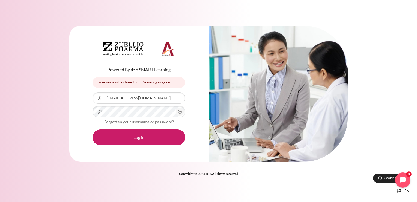
click at [180, 112] on icon "Content" at bounding box center [180, 111] width 7 height 7
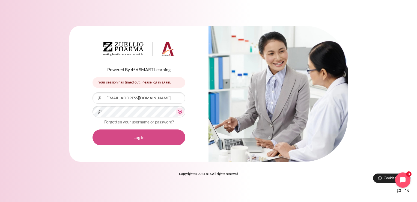
click at [160, 135] on button "Log in" at bounding box center [139, 137] width 93 height 16
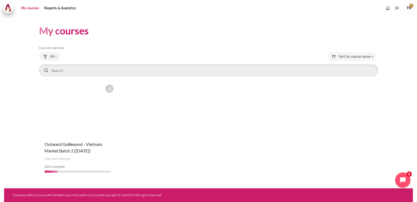
drag, startPoint x: 81, startPoint y: 143, endPoint x: 91, endPoint y: 141, distance: 11.0
click at [81, 143] on span "Outward GoBeyond - Vietnam Market Batch 2 (Jul 2025)" at bounding box center [74, 147] width 58 height 12
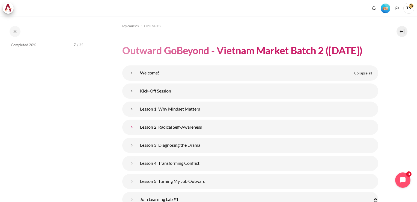
click at [137, 126] on link "Lesson 2: Radical Self-Awareness" at bounding box center [131, 127] width 11 height 11
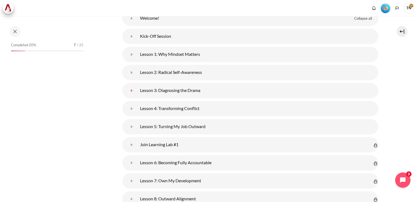
click at [137, 92] on link "Lesson 3: Diagnosing the Drama" at bounding box center [131, 90] width 11 height 11
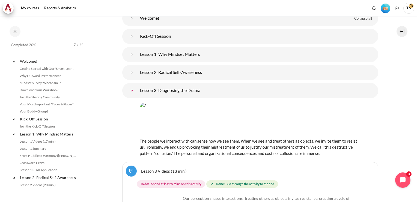
scroll to position [72, 0]
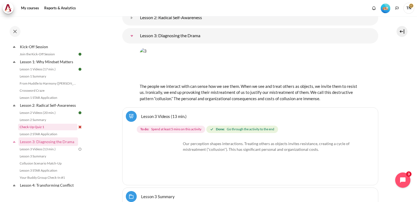
drag, startPoint x: 43, startPoint y: 132, endPoint x: 63, endPoint y: 131, distance: 19.7
click at [44, 130] on link "Check-Up Quiz 1" at bounding box center [48, 126] width 60 height 7
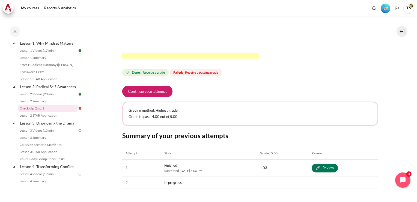
scroll to position [219, 0]
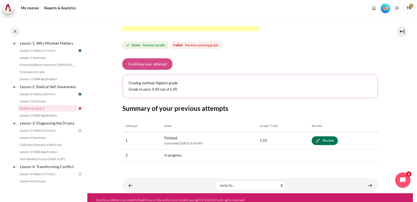
drag, startPoint x: 154, startPoint y: 64, endPoint x: 157, endPoint y: 66, distance: 4.0
click at [155, 64] on button "Continue your attempt" at bounding box center [147, 63] width 50 height 11
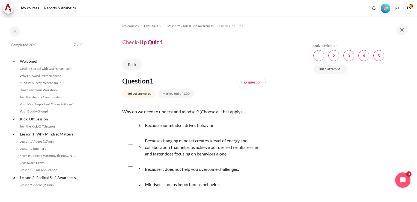
scroll to position [91, 0]
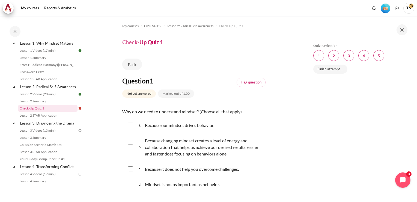
click at [129, 126] on input "Content" at bounding box center [130, 124] width 5 height 5
checkbox input "true"
click at [129, 147] on input "Content" at bounding box center [130, 146] width 5 height 5
checkbox input "true"
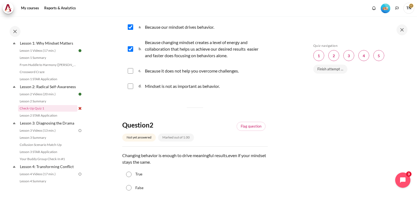
scroll to position [137, 0]
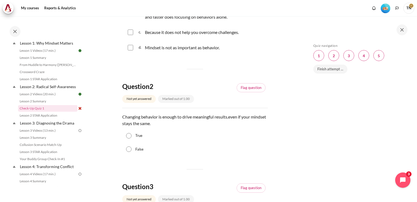
drag, startPoint x: 132, startPoint y: 149, endPoint x: 161, endPoint y: 153, distance: 29.3
click at [132, 149] on div "False" at bounding box center [195, 149] width 146 height 14
click at [130, 150] on input "False" at bounding box center [128, 148] width 5 height 5
radio input "true"
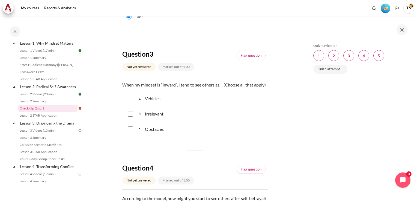
scroll to position [273, 0]
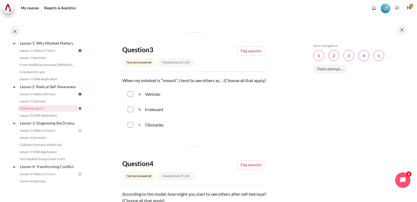
click at [132, 97] on input "Content" at bounding box center [130, 93] width 5 height 5
checkbox input "true"
click at [130, 112] on input "Content" at bounding box center [130, 109] width 5 height 5
checkbox input "true"
click at [130, 127] on input "Content" at bounding box center [130, 124] width 5 height 5
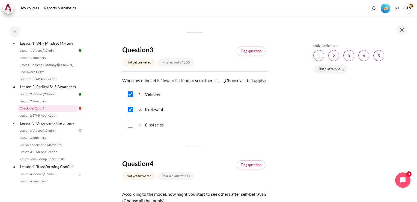
checkbox input "true"
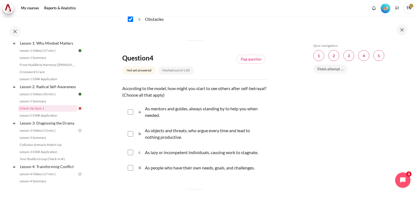
scroll to position [410, 0]
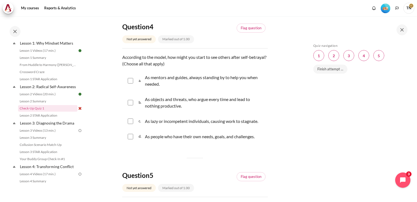
click at [131, 83] on input "Content" at bounding box center [130, 80] width 5 height 5
checkbox input "true"
click at [131, 105] on input "Content" at bounding box center [130, 102] width 5 height 5
checkbox input "true"
click at [131, 128] on div "c. As lazy or incompetent individuals, causing work to stagnate." at bounding box center [195, 121] width 146 height 14
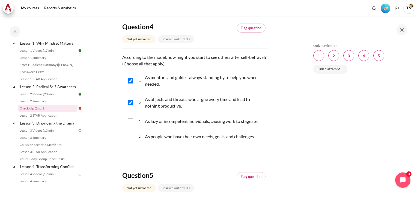
click at [129, 124] on input "Content" at bounding box center [130, 120] width 5 height 5
checkbox input "true"
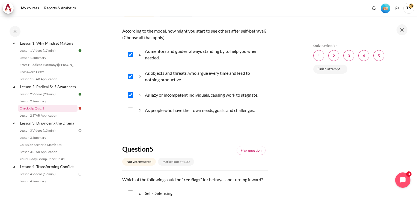
scroll to position [519, 0]
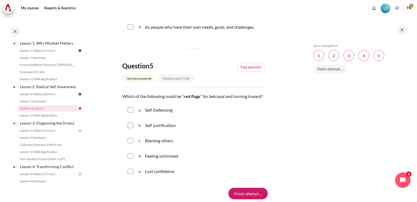
click at [129, 113] on input "Content" at bounding box center [130, 109] width 5 height 5
checkbox input "true"
click at [129, 128] on input "Content" at bounding box center [130, 124] width 5 height 5
checkbox input "true"
click at [132, 147] on div "c. Blaming others" at bounding box center [195, 140] width 146 height 14
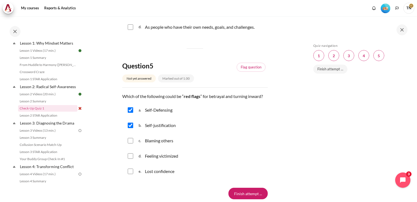
click at [129, 143] on input "Content" at bounding box center [130, 140] width 5 height 5
checkbox input "true"
click at [131, 158] on input "Content" at bounding box center [130, 155] width 5 height 5
checkbox input "true"
click at [132, 174] on input "Content" at bounding box center [130, 170] width 5 height 5
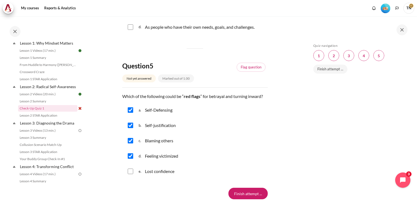
checkbox input "true"
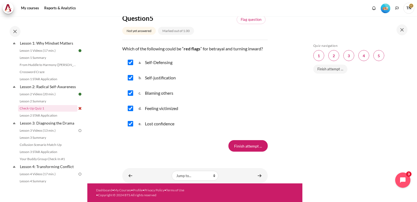
scroll to position [573, 0]
click at [244, 147] on input "Finish attempt ..." at bounding box center [248, 145] width 39 height 11
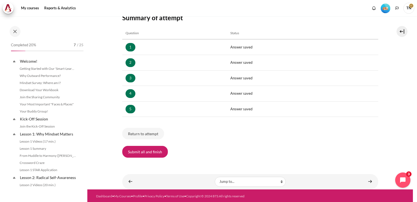
scroll to position [91, 0]
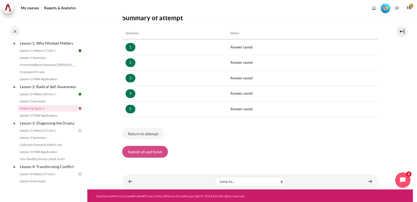
click at [150, 152] on button "Submit all and finish" at bounding box center [145, 151] width 46 height 11
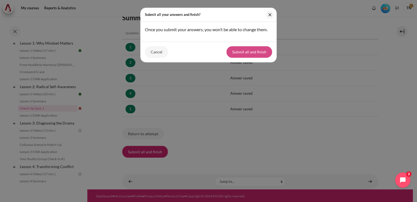
click at [244, 50] on button "Submit all and finish" at bounding box center [250, 51] width 46 height 11
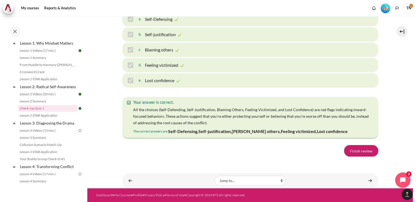
scroll to position [928, 0]
click at [357, 151] on link "Finish review" at bounding box center [361, 150] width 34 height 11
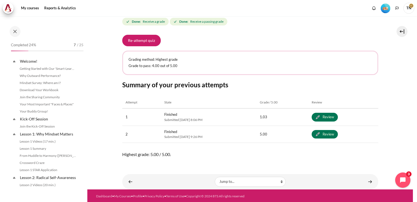
scroll to position [91, 0]
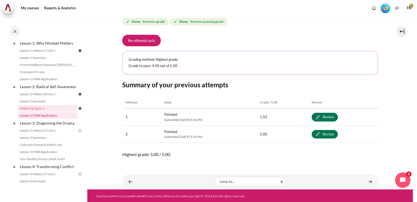
click at [49, 119] on link "Lesson 2 STAR Application" at bounding box center [48, 115] width 60 height 7
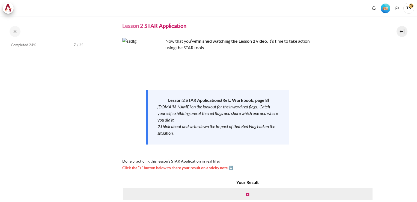
scroll to position [109, 0]
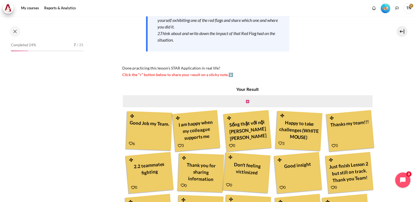
click at [246, 100] on icon "Content" at bounding box center [247, 101] width 3 height 4
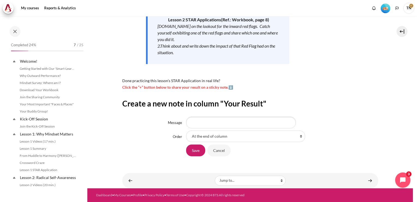
scroll to position [98, 0]
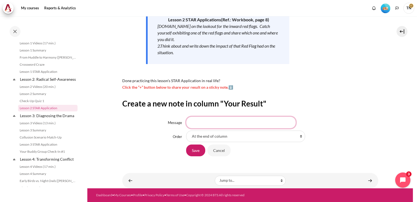
click at [197, 122] on input "Message" at bounding box center [241, 121] width 110 height 11
type input "Thank you"
click at [214, 138] on select "At the end of column First place in column After 'Good Job my Team.' After 'I a…" at bounding box center [245, 135] width 119 height 11
select select "7"
click at [186, 130] on select "At the end of column First place in column After 'Good Job my Team.' After 'I a…" at bounding box center [245, 135] width 119 height 11
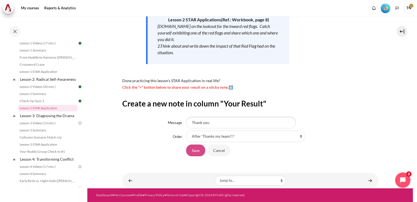
click at [192, 153] on input "Save" at bounding box center [195, 149] width 19 height 11
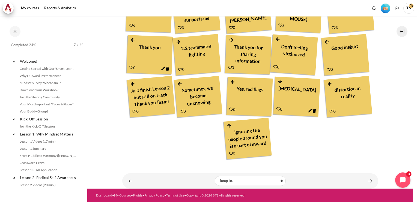
scroll to position [98, 0]
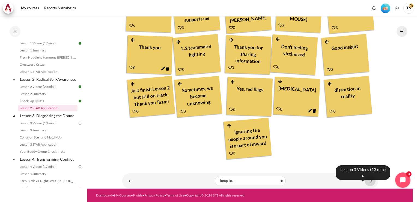
click at [367, 180] on link "Content" at bounding box center [370, 180] width 11 height 11
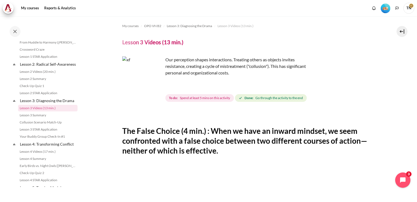
scroll to position [27, 0]
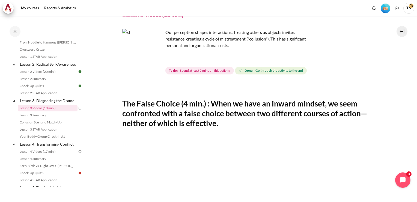
click at [153, 59] on img "Content" at bounding box center [142, 49] width 41 height 41
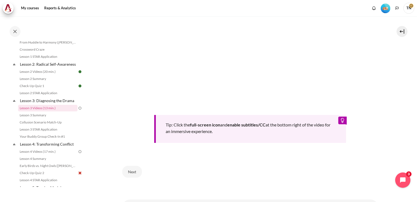
scroll to position [232, 0]
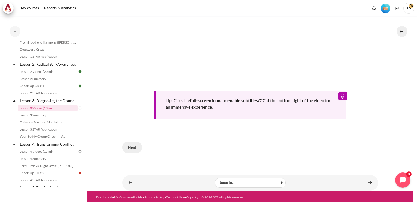
click at [131, 143] on button "Next" at bounding box center [132, 146] width 20 height 11
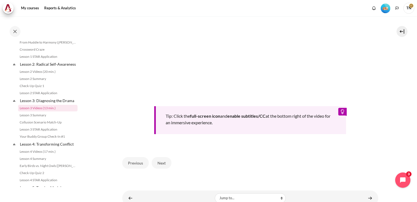
scroll to position [219, 0]
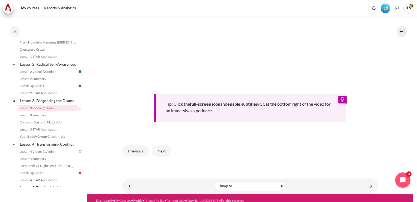
drag, startPoint x: 163, startPoint y: 149, endPoint x: 172, endPoint y: 151, distance: 8.9
click at [163, 149] on button "Next" at bounding box center [162, 150] width 20 height 11
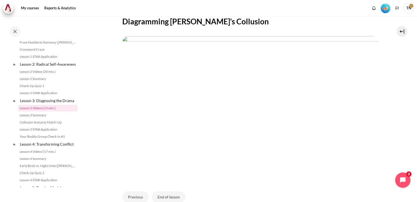
scroll to position [159, 0]
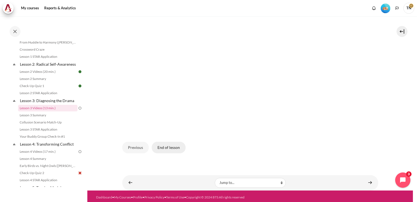
click at [167, 146] on button "End of lesson" at bounding box center [169, 146] width 34 height 11
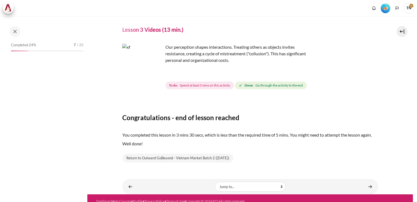
scroll to position [18, 0]
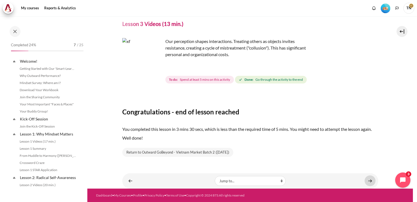
click at [368, 182] on link "Content" at bounding box center [370, 180] width 11 height 11
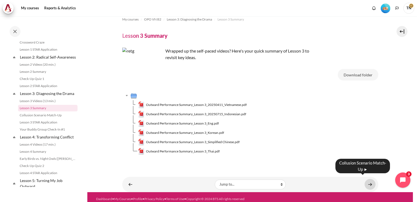
scroll to position [10, 0]
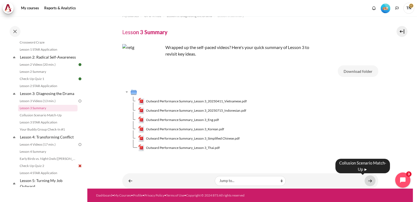
click at [365, 181] on link "Content" at bounding box center [370, 180] width 11 height 11
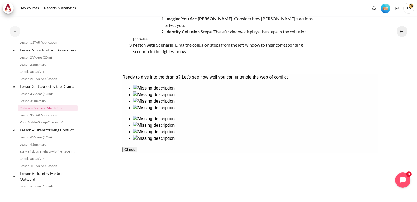
scroll to position [98, 0]
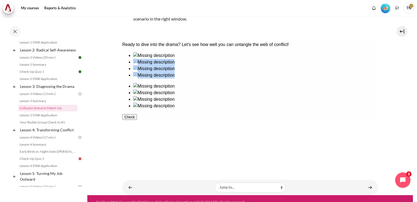
drag, startPoint x: 267, startPoint y: 79, endPoint x: 152, endPoint y: 79, distance: 115.8
click at [152, 79] on div at bounding box center [250, 80] width 256 height 57
click at [272, 85] on ul at bounding box center [250, 96] width 256 height 26
click at [268, 83] on ul at bounding box center [250, 96] width 256 height 26
click at [270, 83] on ul at bounding box center [250, 96] width 256 height 26
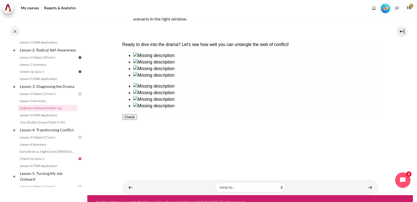
click at [150, 59] on div at bounding box center [255, 59] width 245 height 0
click at [269, 89] on div at bounding box center [255, 89] width 245 height 0
click at [214, 72] on div at bounding box center [255, 72] width 245 height 0
click at [314, 102] on div at bounding box center [255, 102] width 245 height 0
click at [274, 121] on ul at bounding box center [250, 102] width 256 height 39
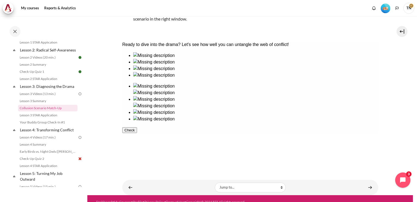
click at [179, 65] on div at bounding box center [255, 65] width 245 height 0
click at [272, 122] on div at bounding box center [255, 122] width 245 height 0
click at [349, 83] on ul at bounding box center [250, 106] width 256 height 46
click at [340, 83] on ul at bounding box center [250, 106] width 256 height 46
click at [137, 78] on div at bounding box center [255, 78] width 245 height 0
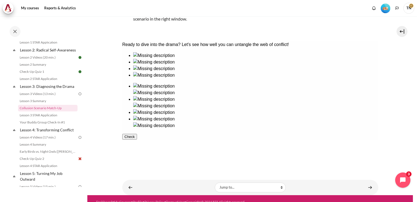
click at [356, 116] on div at bounding box center [255, 116] width 245 height 0
click at [137, 146] on button "Check" at bounding box center [129, 143] width 15 height 6
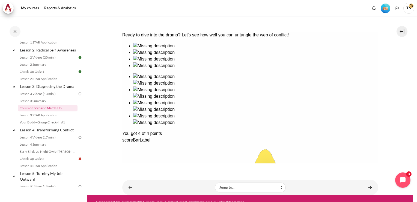
scroll to position [107, 0]
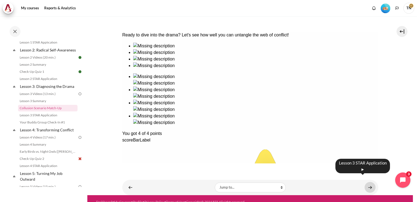
click at [368, 182] on link "Content" at bounding box center [370, 187] width 11 height 11
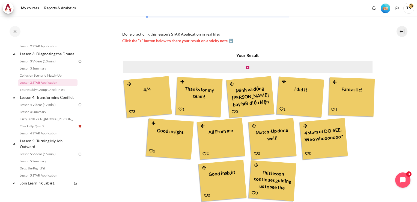
scroll to position [161, 0]
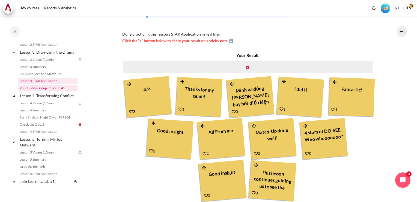
click at [60, 91] on link "Your Buddy Group Check-In #1" at bounding box center [48, 88] width 60 height 7
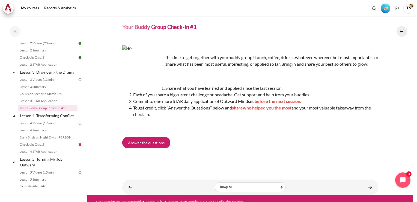
scroll to position [28, 0]
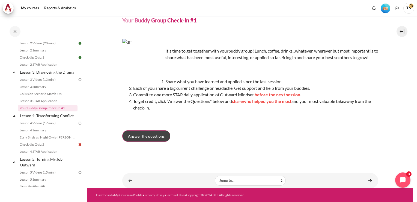
click at [147, 141] on link "Answer the questions" at bounding box center [146, 135] width 48 height 11
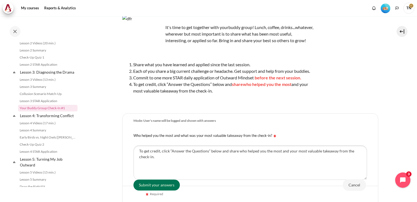
scroll to position [82, 0]
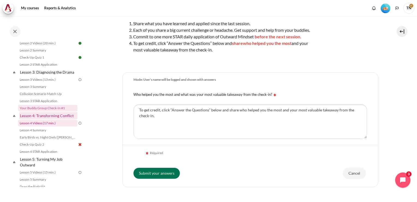
drag, startPoint x: 50, startPoint y: 123, endPoint x: 56, endPoint y: 127, distance: 7.2
click at [51, 119] on link "Lesson 4: Transforming Conflict" at bounding box center [48, 115] width 58 height 7
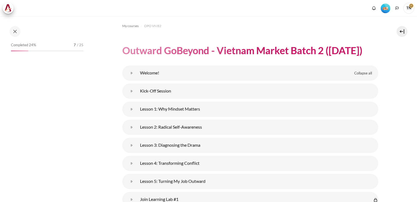
scroll to position [123, 0]
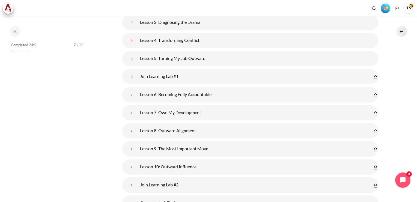
click at [137, 43] on link "Lesson 4: Transforming Conflict" at bounding box center [131, 40] width 11 height 11
click at [137, 40] on link "Lesson 4: Transforming Conflict" at bounding box center [131, 40] width 11 height 11
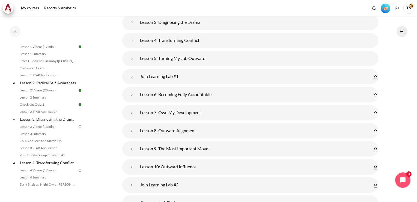
scroll to position [96, 0]
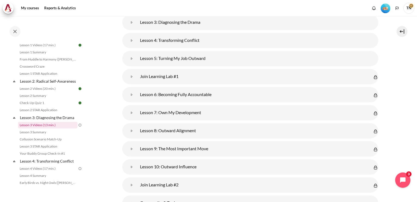
click at [50, 128] on link "Lesson 3 Videos (13 min.)" at bounding box center [48, 125] width 60 height 7
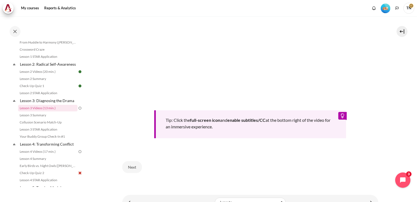
scroll to position [232, 0]
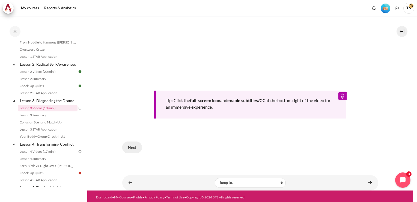
click at [134, 148] on button "Next" at bounding box center [132, 146] width 20 height 11
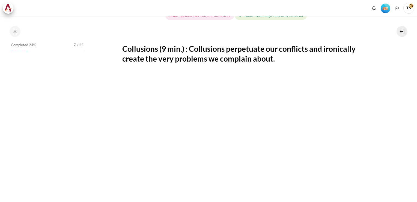
scroll to position [219, 0]
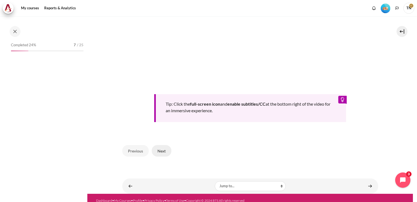
click at [160, 150] on button "Next" at bounding box center [162, 150] width 20 height 11
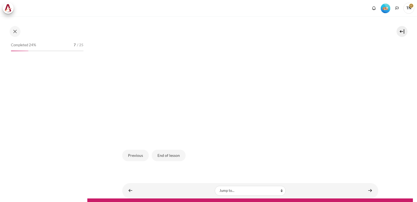
scroll to position [159, 0]
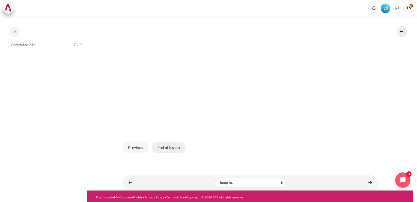
click at [170, 146] on button "End of lesson" at bounding box center [169, 146] width 34 height 11
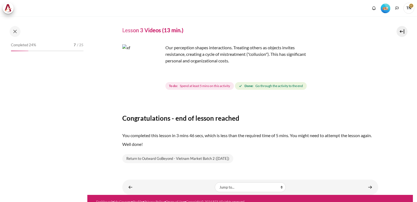
scroll to position [18, 0]
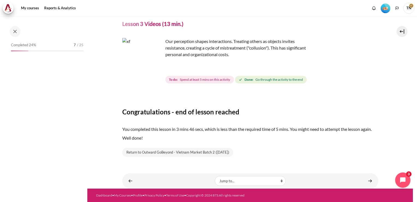
drag, startPoint x: 367, startPoint y: 179, endPoint x: 359, endPoint y: 180, distance: 8.1
click at [367, 179] on div "Lesson 3 Summary ►" at bounding box center [363, 176] width 43 height 8
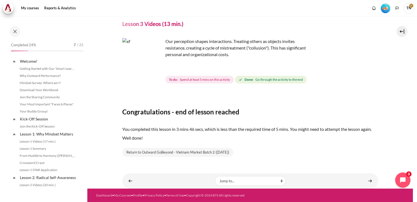
scroll to position [113, 0]
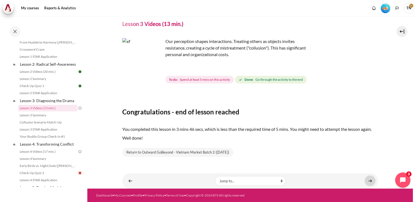
click at [366, 180] on link "Content" at bounding box center [370, 180] width 11 height 11
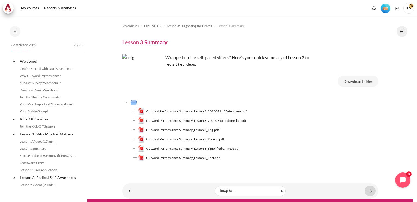
click at [365, 191] on link "Content" at bounding box center [370, 190] width 11 height 11
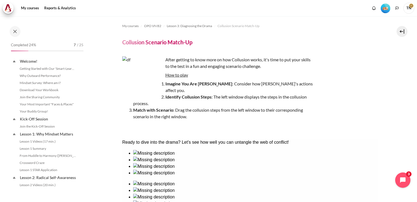
scroll to position [127, 0]
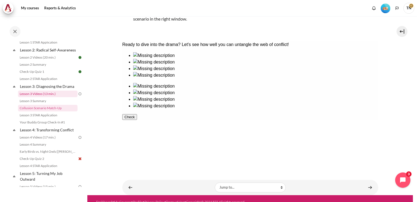
click at [54, 97] on link "Lesson 3 Videos (13 min.)" at bounding box center [48, 93] width 60 height 7
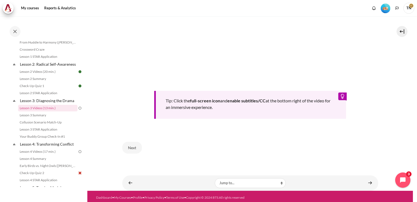
scroll to position [232, 0]
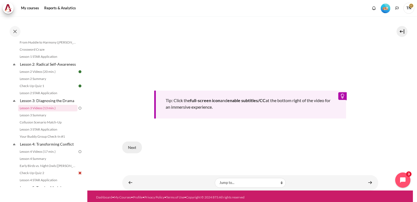
click at [135, 147] on button "Next" at bounding box center [132, 146] width 20 height 11
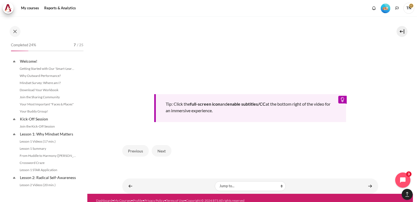
scroll to position [113, 0]
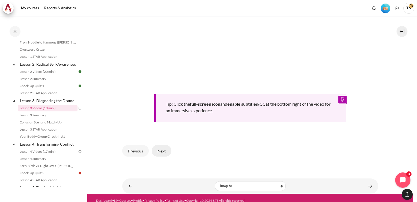
click at [162, 149] on button "Next" at bounding box center [162, 150] width 20 height 11
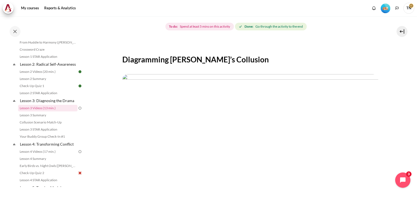
scroll to position [109, 0]
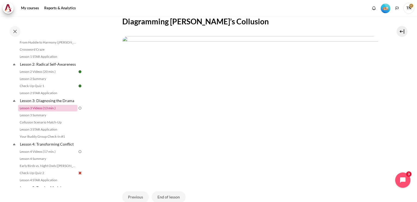
click at [45, 111] on link "Lesson 3 Videos (13 min.)" at bounding box center [48, 108] width 60 height 7
drag, startPoint x: 45, startPoint y: 114, endPoint x: 49, endPoint y: 114, distance: 4.1
click at [46, 111] on link "Lesson 3 Videos (13 min.)" at bounding box center [48, 108] width 60 height 7
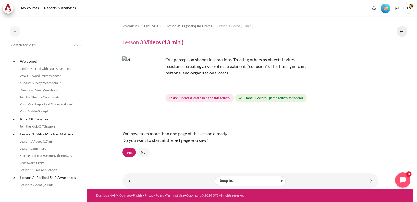
scroll to position [113, 0]
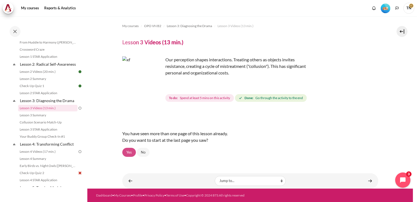
click at [128, 150] on link "Yes" at bounding box center [129, 151] width 14 height 9
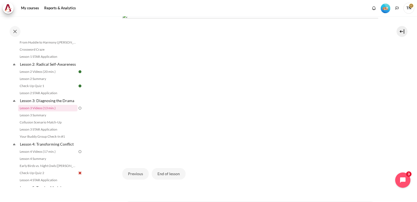
scroll to position [159, 0]
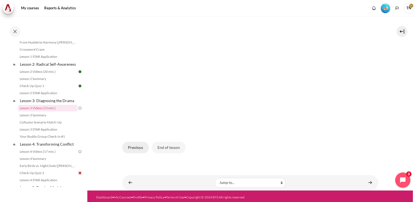
drag, startPoint x: 138, startPoint y: 146, endPoint x: 141, endPoint y: 146, distance: 3.8
click at [138, 146] on button "Previous" at bounding box center [135, 146] width 26 height 11
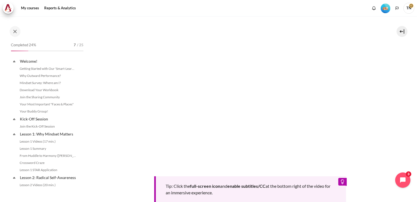
scroll to position [113, 0]
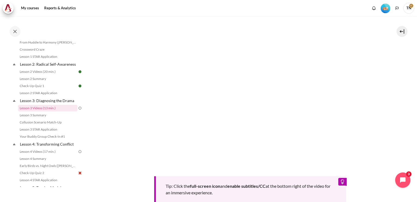
click at [109, 139] on section "My courses OPO VN B2 Lesson 3: Diagnosing the Drama Lesson 3 Videos (13 min.) L…" at bounding box center [250, 78] width 326 height 396
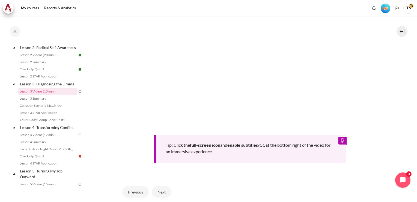
scroll to position [219, 0]
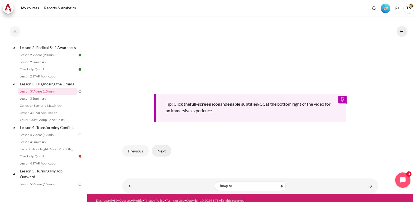
drag, startPoint x: 163, startPoint y: 150, endPoint x: 166, endPoint y: 151, distance: 2.8
click at [163, 150] on button "Next" at bounding box center [162, 150] width 20 height 11
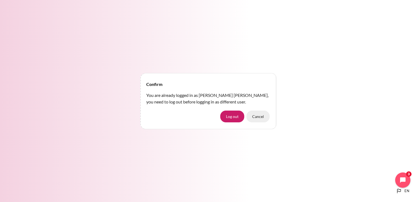
click at [262, 117] on button "Cancel" at bounding box center [258, 115] width 23 height 11
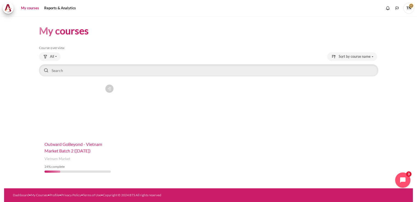
click at [79, 141] on span "Outward GoBeyond - Vietnam Market Batch 2 (Jul 2025)" at bounding box center [74, 147] width 58 height 12
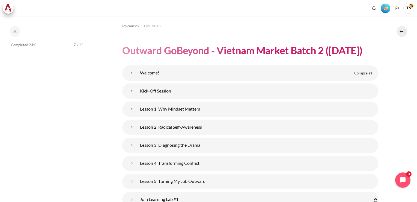
click at [137, 164] on link "Lesson 4: Transforming Conflict" at bounding box center [131, 163] width 11 height 11
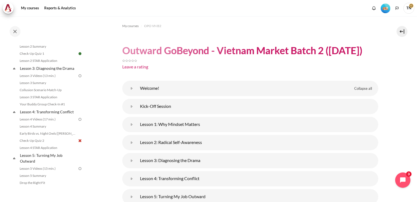
scroll to position [146, 0]
click at [34, 122] on link "Lesson 4 Videos (17 min.)" at bounding box center [48, 118] width 60 height 7
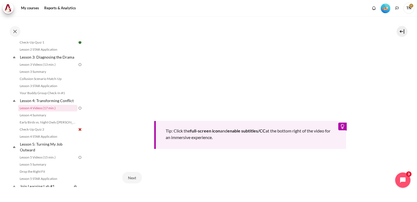
scroll to position [215, 0]
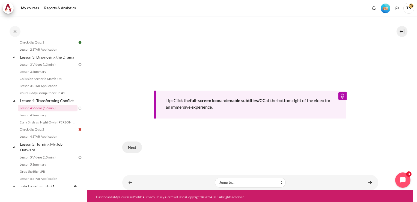
click at [132, 146] on button "Next" at bounding box center [132, 146] width 20 height 11
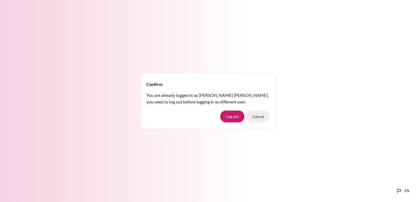
click at [259, 115] on button "Cancel" at bounding box center [258, 115] width 23 height 11
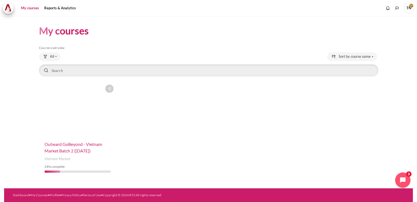
click at [73, 152] on span "Outward GoBeyond - Vietnam Market Batch 2 ([DATE])" at bounding box center [74, 147] width 58 height 12
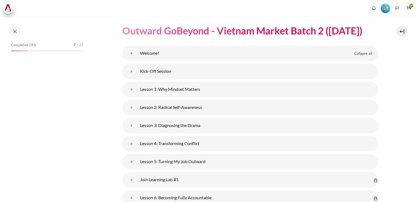
scroll to position [82, 0]
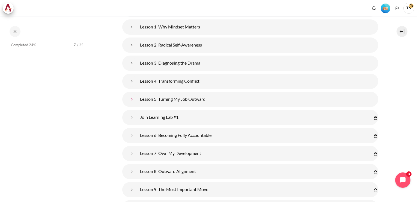
click at [137, 100] on link "Lesson 5: Turning My Job Outward" at bounding box center [131, 99] width 11 height 11
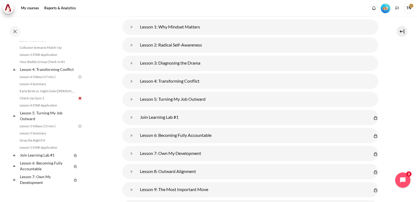
scroll to position [190, 0]
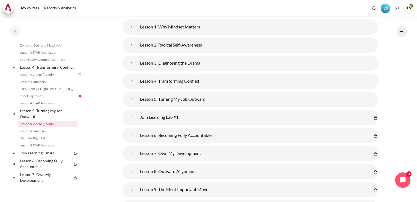
drag, startPoint x: 38, startPoint y: 129, endPoint x: 50, endPoint y: 129, distance: 11.7
click at [39, 127] on link "Lesson 5 Videos (15 min.)" at bounding box center [48, 123] width 60 height 7
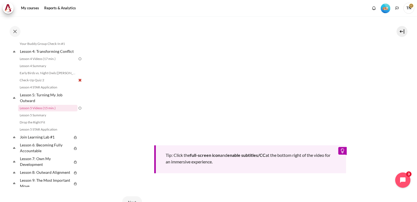
scroll to position [225, 0]
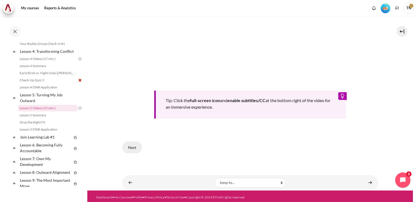
click at [134, 147] on button "Next" at bounding box center [132, 146] width 20 height 11
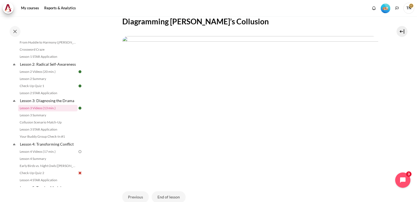
scroll to position [159, 0]
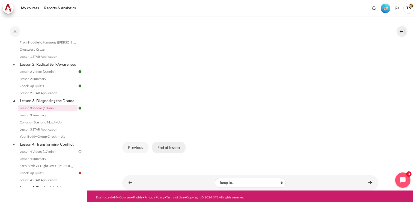
click at [173, 145] on button "End of lesson" at bounding box center [169, 146] width 34 height 11
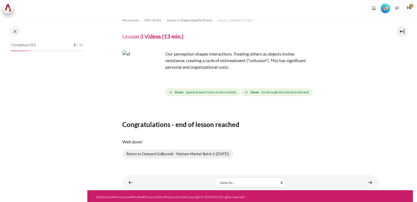
scroll to position [7, 0]
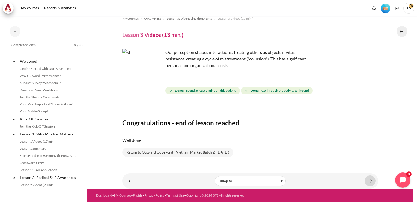
click at [366, 181] on link "Content" at bounding box center [370, 180] width 11 height 11
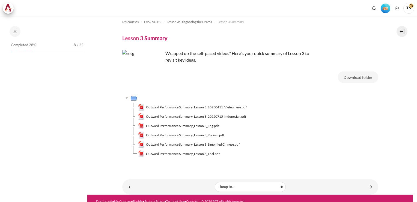
scroll to position [10, 0]
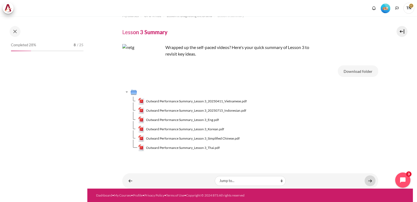
click at [365, 180] on link "Content" at bounding box center [370, 180] width 11 height 11
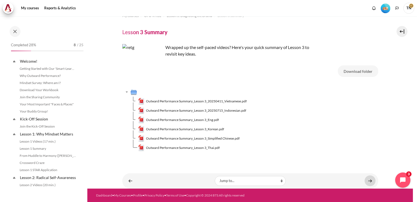
scroll to position [120, 0]
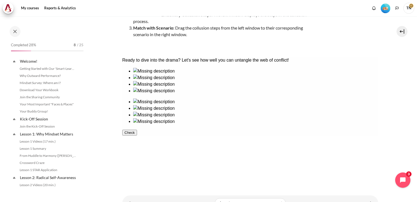
scroll to position [127, 0]
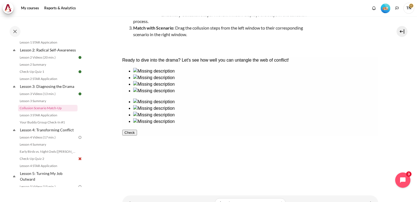
drag, startPoint x: 265, startPoint y: 94, endPoint x: 263, endPoint y: 95, distance: 2.9
click at [266, 98] on ul at bounding box center [250, 111] width 256 height 26
drag, startPoint x: 151, startPoint y: 99, endPoint x: 155, endPoint y: 98, distance: 4.4
click at [151, 74] on div at bounding box center [255, 74] width 245 height 0
click at [269, 105] on div at bounding box center [255, 105] width 245 height 0
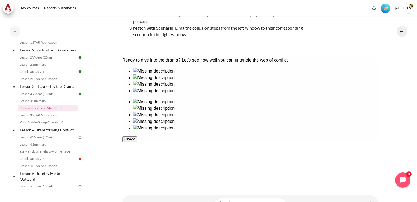
click at [185, 94] on ul at bounding box center [250, 81] width 256 height 26
click at [344, 99] on ul at bounding box center [250, 114] width 256 height 33
click at [186, 81] on div at bounding box center [255, 81] width 245 height 0
click at [355, 125] on div at bounding box center [255, 125] width 245 height 0
click at [214, 87] on div at bounding box center [255, 87] width 245 height 0
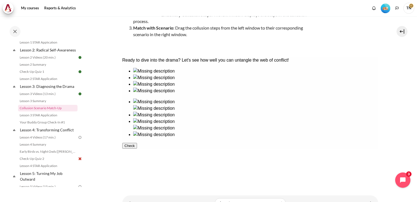
click at [273, 138] on div at bounding box center [255, 138] width 245 height 0
click at [136, 94] on ul at bounding box center [250, 81] width 256 height 26
click at [313, 100] on ul at bounding box center [250, 121] width 256 height 46
click at [305, 99] on ul at bounding box center [250, 121] width 256 height 46
click at [140, 94] on ul at bounding box center [250, 81] width 256 height 26
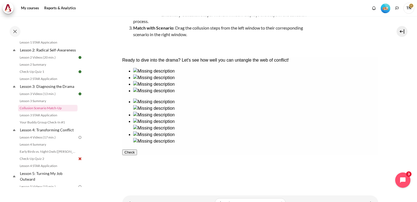
click at [300, 98] on ul at bounding box center [250, 121] width 256 height 46
drag, startPoint x: 305, startPoint y: 97, endPoint x: 290, endPoint y: 100, distance: 15.5
click at [305, 98] on ul at bounding box center [250, 121] width 256 height 46
click at [151, 94] on div at bounding box center [255, 94] width 245 height 0
click at [310, 118] on div at bounding box center [255, 118] width 245 height 0
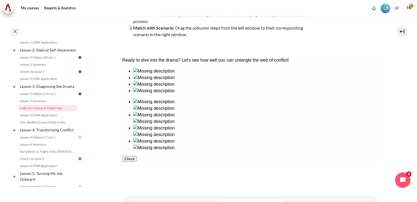
click at [137, 161] on button "Check" at bounding box center [129, 159] width 15 height 6
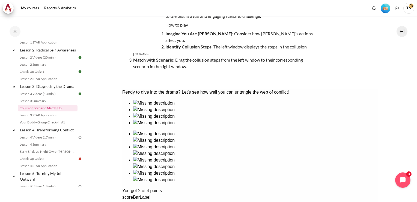
scroll to position [121, 0]
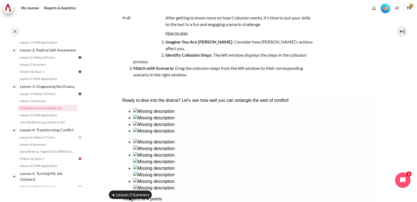
scroll to position [39, 0]
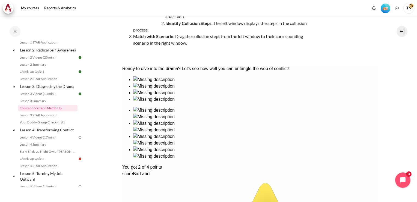
scroll to position [121, 0]
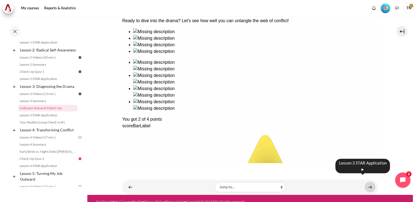
click at [366, 181] on link "Content" at bounding box center [370, 186] width 11 height 11
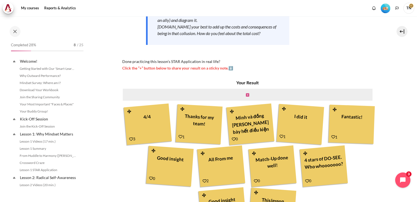
scroll to position [134, 0]
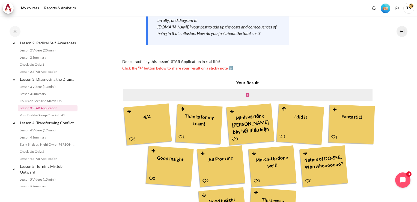
click at [247, 95] on icon "Content" at bounding box center [247, 95] width 3 height 4
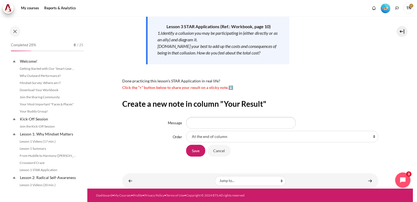
scroll to position [134, 0]
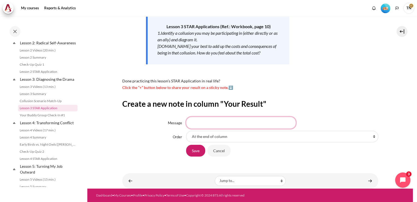
click at [200, 127] on input "Message" at bounding box center [241, 122] width 110 height 11
type input "Thank you"
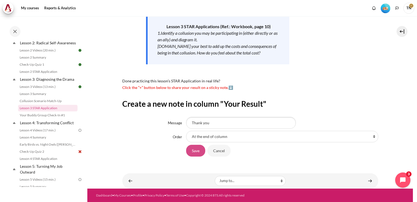
click at [197, 150] on input "Save" at bounding box center [195, 149] width 19 height 11
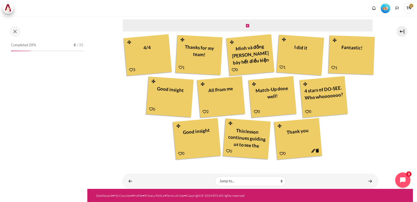
scroll to position [179, 0]
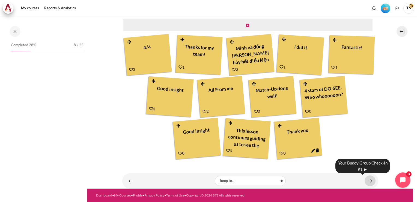
click at [370, 180] on link "Content" at bounding box center [370, 180] width 11 height 11
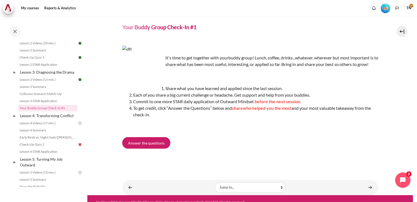
scroll to position [28, 0]
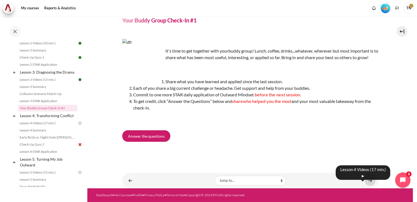
drag, startPoint x: 365, startPoint y: 181, endPoint x: 368, endPoint y: 182, distance: 3.5
click at [365, 181] on link "Content" at bounding box center [370, 180] width 11 height 11
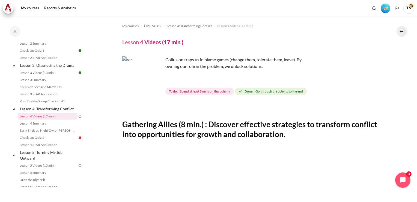
scroll to position [151, 0]
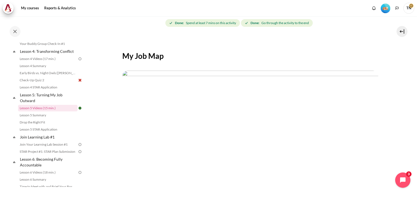
scroll to position [109, 0]
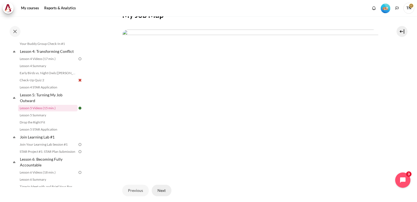
click at [163, 188] on button "Next" at bounding box center [162, 189] width 20 height 11
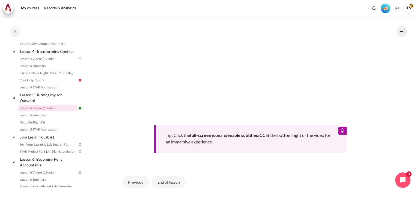
scroll to position [215, 0]
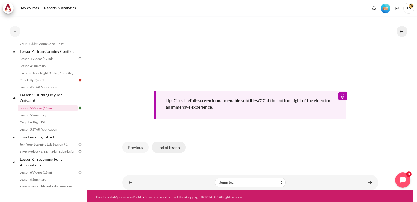
click at [168, 147] on button "End of lesson" at bounding box center [169, 146] width 34 height 11
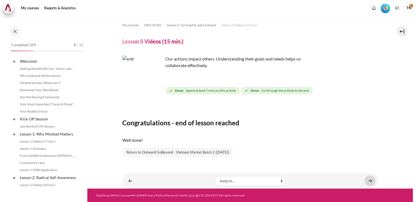
scroll to position [206, 0]
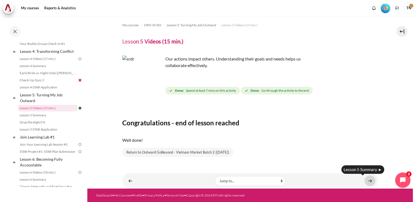
click at [366, 181] on link "Content" at bounding box center [370, 180] width 11 height 11
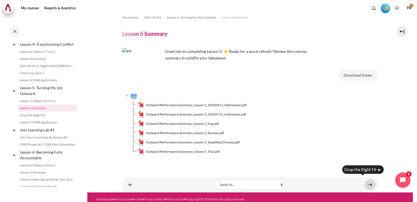
scroll to position [12, 0]
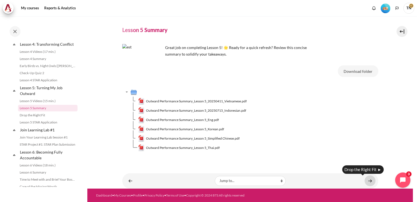
click at [365, 180] on link "Content" at bounding box center [370, 180] width 11 height 11
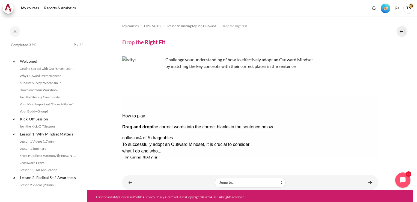
scroll to position [220, 0]
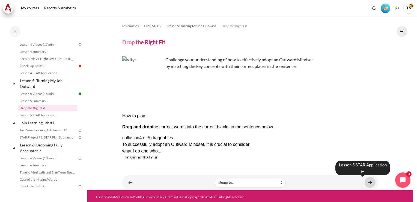
click at [369, 185] on link "Content" at bounding box center [370, 182] width 11 height 11
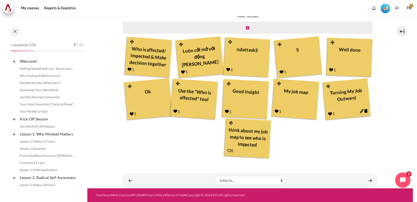
scroll to position [227, 0]
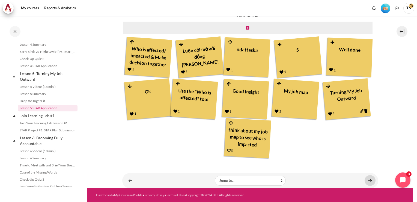
click at [365, 180] on link "Content" at bounding box center [370, 180] width 11 height 11
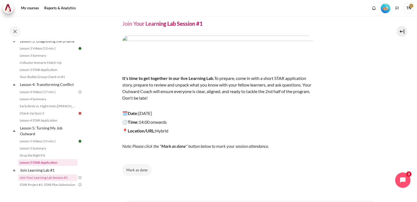
scroll to position [160, 0]
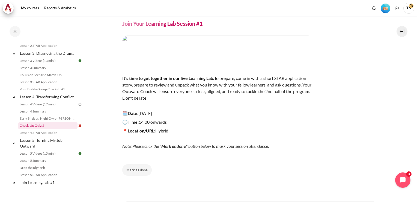
drag, startPoint x: 37, startPoint y: 133, endPoint x: 46, endPoint y: 135, distance: 8.5
click at [38, 129] on link "Check-Up Quiz 2" at bounding box center [48, 125] width 60 height 7
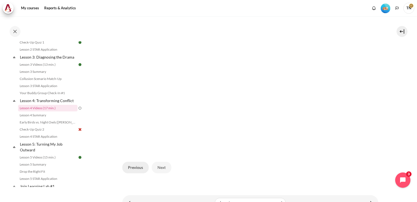
scroll to position [152, 0]
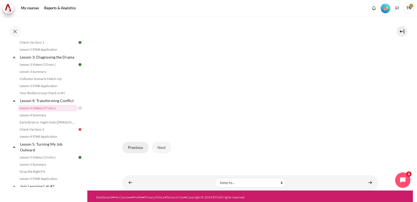
click at [134, 144] on button "Previous" at bounding box center [135, 146] width 26 height 11
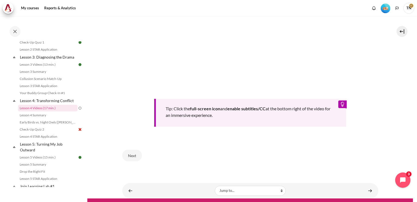
scroll to position [215, 0]
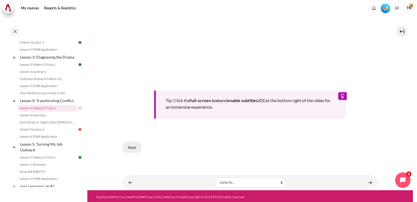
click at [134, 147] on button "Next" at bounding box center [132, 146] width 20 height 11
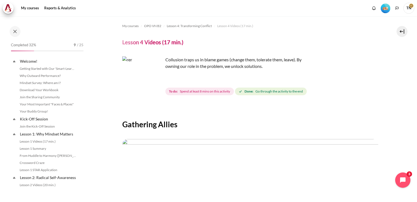
click at [154, 87] on img "Content" at bounding box center [142, 76] width 41 height 41
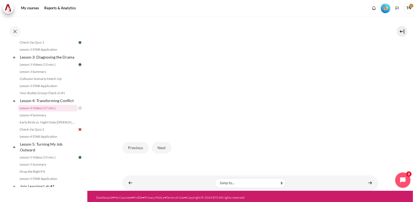
scroll to position [152, 0]
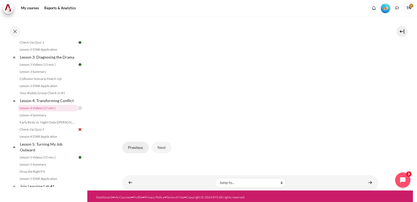
click at [138, 147] on button "Previous" at bounding box center [135, 146] width 26 height 11
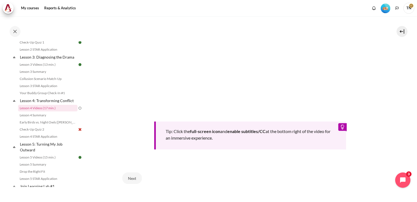
scroll to position [215, 0]
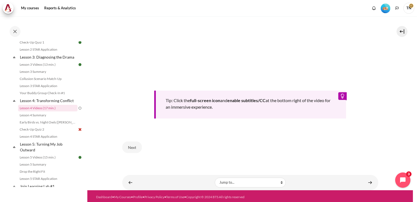
drag, startPoint x: 132, startPoint y: 148, endPoint x: 149, endPoint y: 145, distance: 17.4
click at [132, 148] on button "Next" at bounding box center [132, 146] width 20 height 11
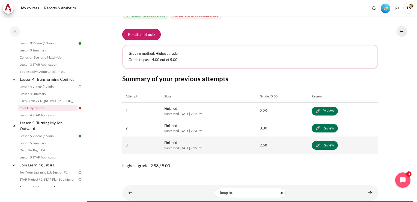
scroll to position [109, 0]
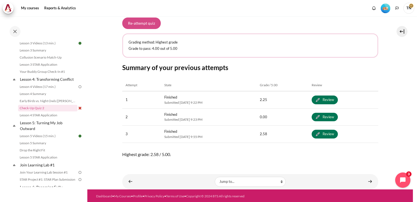
click at [146, 25] on button "Re-attempt quiz" at bounding box center [141, 22] width 39 height 11
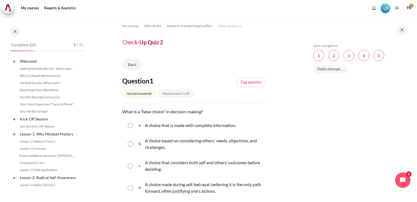
scroll to position [178, 0]
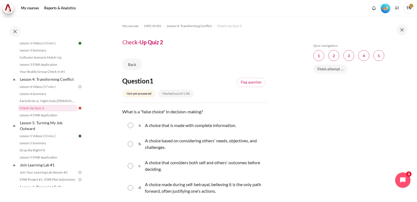
click at [131, 187] on input "Content" at bounding box center [130, 187] width 5 height 5
radio input "true"
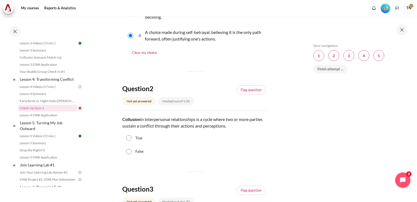
scroll to position [164, 0]
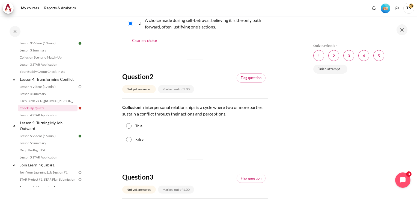
click at [131, 126] on input "True" at bounding box center [128, 125] width 5 height 5
radio input "true"
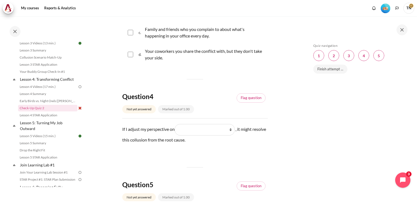
scroll to position [410, 0]
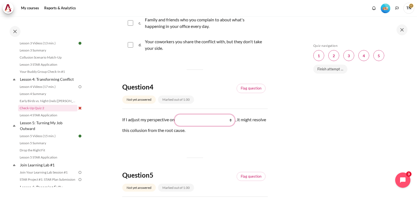
click at [232, 120] on select "What they do What I see and feel about what they do What I do What they see and…" at bounding box center [205, 119] width 60 height 11
select select "2"
click at [177, 114] on select "What they do What I see and feel about what they do What I do What they see and…" at bounding box center [205, 119] width 60 height 11
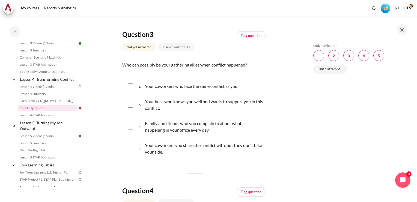
scroll to position [300, 0]
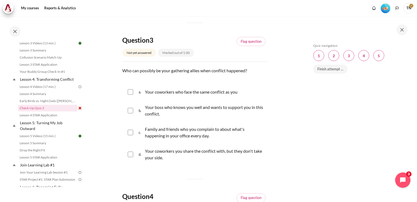
drag, startPoint x: 132, startPoint y: 92, endPoint x: 135, endPoint y: 95, distance: 4.5
click at [132, 92] on input "Content" at bounding box center [130, 91] width 5 height 5
checkbox input "true"
click at [132, 111] on input "Content" at bounding box center [130, 110] width 5 height 5
checkbox input "true"
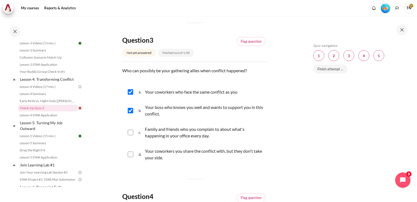
drag, startPoint x: 133, startPoint y: 134, endPoint x: 138, endPoint y: 135, distance: 5.4
click at [133, 134] on div "c. Family and friends who you complain to about what's happening in your office…" at bounding box center [195, 132] width 146 height 21
click at [131, 132] on input "Content" at bounding box center [130, 131] width 5 height 5
checkbox input "true"
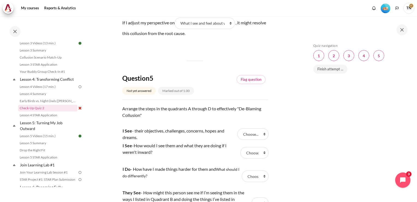
scroll to position [546, 0]
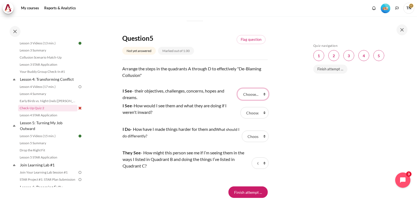
click at [255, 95] on select "Choose... C B D A" at bounding box center [253, 93] width 31 height 11
select select "4"
click at [238, 88] on select "Choose... C B D A" at bounding box center [253, 93] width 31 height 11
click at [251, 111] on select "Choose... C B D A" at bounding box center [255, 112] width 28 height 11
select select "2"
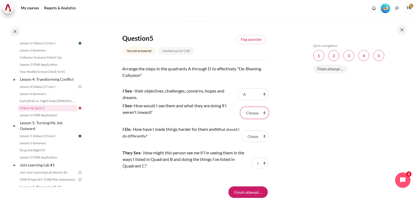
click at [241, 107] on select "Choose... C B D A" at bounding box center [255, 112] width 28 height 11
click at [251, 136] on select "Choose... C B D A" at bounding box center [255, 135] width 27 height 11
select select "1"
click at [242, 130] on select "Choose... C B D A" at bounding box center [255, 135] width 27 height 11
click at [255, 162] on select "Choose... C B D A" at bounding box center [260, 162] width 17 height 11
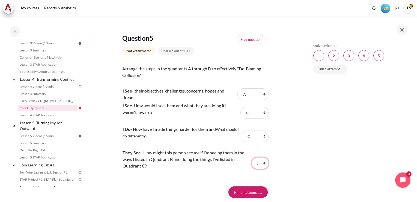
click at [252, 157] on select "Choose... C B D A" at bounding box center [260, 162] width 17 height 11
click at [256, 163] on select "Choose... C B D A" at bounding box center [260, 162] width 17 height 11
select select "3"
click at [252, 157] on select "Choose... C B D A" at bounding box center [260, 162] width 17 height 11
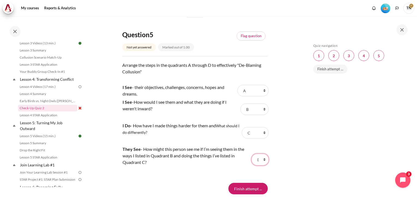
scroll to position [592, 0]
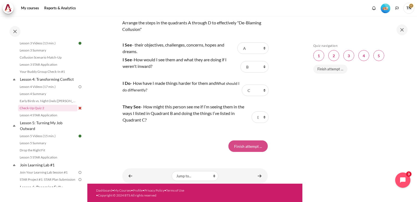
click at [249, 148] on input "Finish attempt ..." at bounding box center [248, 145] width 39 height 11
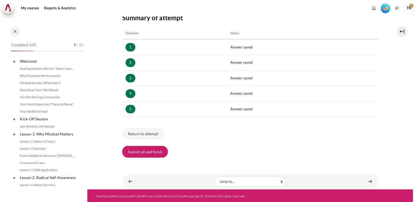
scroll to position [178, 0]
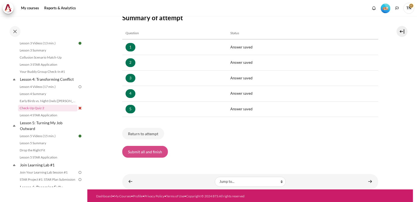
click at [151, 152] on button "Submit all and finish" at bounding box center [145, 151] width 46 height 11
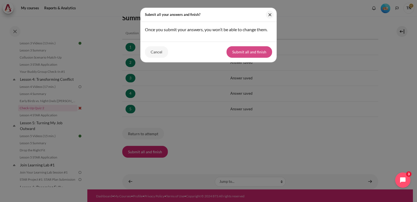
click at [246, 51] on button "Submit all and finish" at bounding box center [250, 51] width 46 height 11
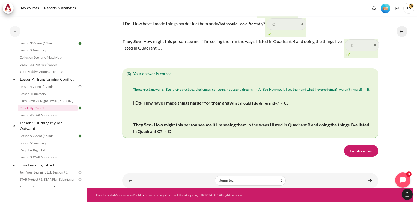
scroll to position [965, 0]
click at [352, 152] on link "Finish review" at bounding box center [361, 150] width 34 height 11
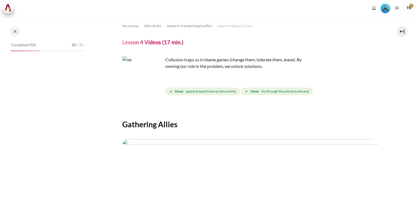
scroll to position [152, 0]
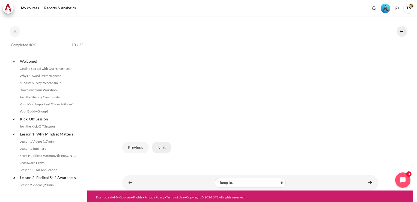
click at [162, 145] on button "Next" at bounding box center [162, 146] width 20 height 11
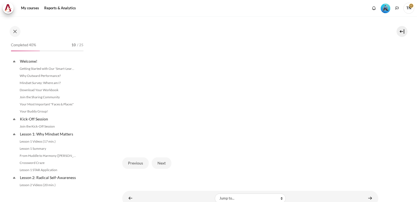
scroll to position [157, 0]
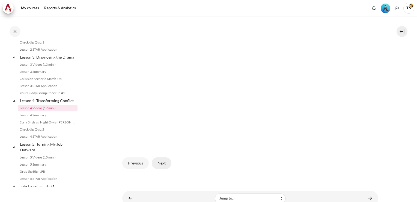
click at [161, 163] on button "Next" at bounding box center [162, 162] width 20 height 11
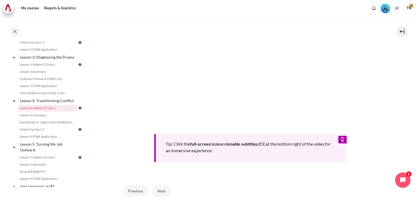
scroll to position [215, 0]
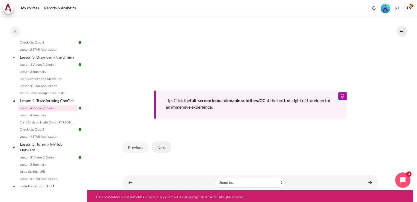
click at [165, 149] on button "Next" at bounding box center [162, 146] width 20 height 11
click at [161, 145] on button "Next" at bounding box center [162, 146] width 20 height 11
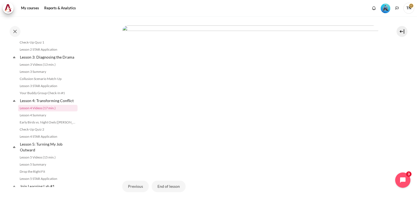
scroll to position [152, 0]
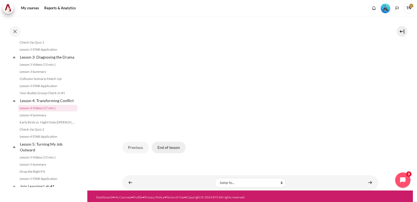
click at [169, 146] on button "End of lesson" at bounding box center [169, 146] width 34 height 11
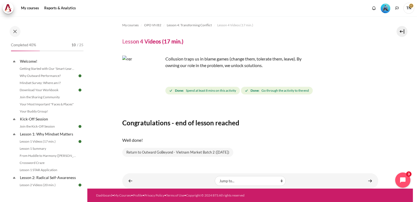
drag, startPoint x: 86, startPoint y: 63, endPoint x: 87, endPoint y: 75, distance: 12.3
click at [87, 75] on div "Completed 40% 10 / 25 Expand Collapse Welcome! Highlighted" at bounding box center [43, 108] width 87 height 185
click at [306, 22] on ol "My courses OPO VN B2 Lesson 4: Transforming Conflict Lesson 4 Videos (17 min.)" at bounding box center [250, 25] width 256 height 9
